Goal: Find specific page/section: Find specific page/section

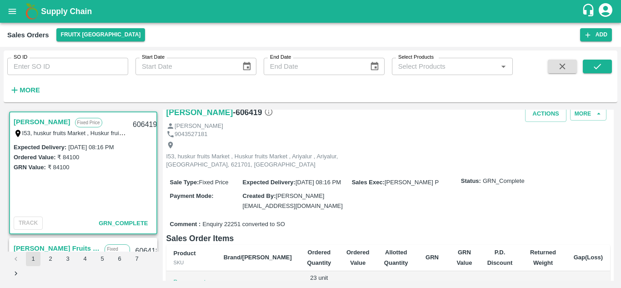
scroll to position [28, 0]
click at [6, 15] on button "open drawer" at bounding box center [12, 11] width 21 height 21
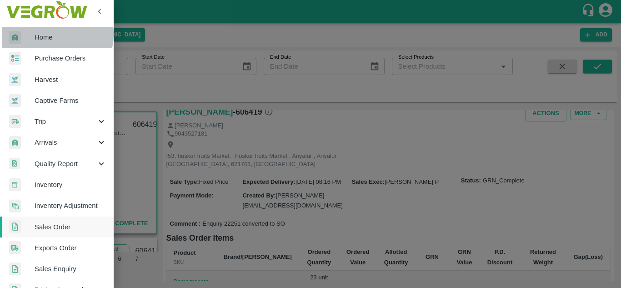
click at [50, 34] on span "Home" at bounding box center [71, 37] width 72 height 10
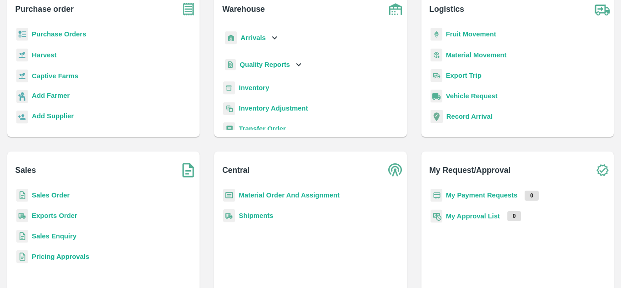
scroll to position [83, 0]
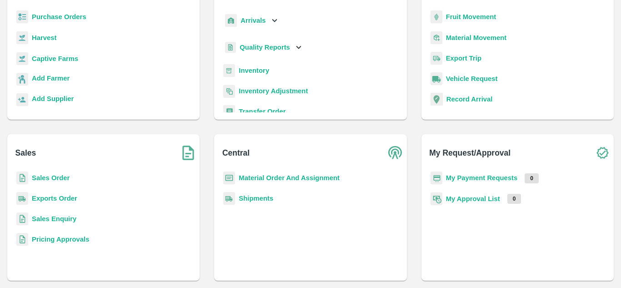
click at [43, 179] on b "Sales Order" at bounding box center [51, 177] width 38 height 7
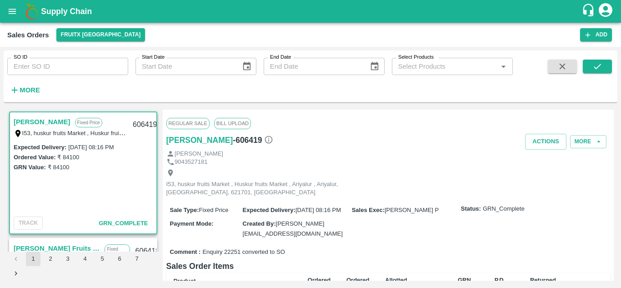
scroll to position [98, 0]
